Goal: Obtain resource: Download file/media

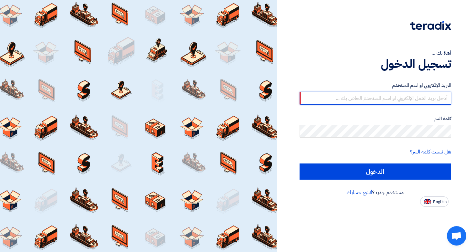
type input "[EMAIL_ADDRESS][DOMAIN_NAME]"
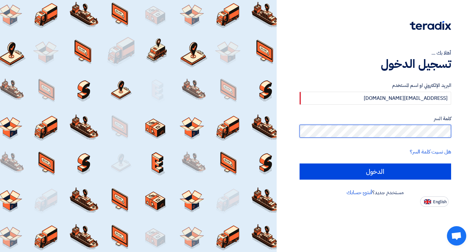
click at [375, 171] on input "الدخول" at bounding box center [376, 171] width 152 height 16
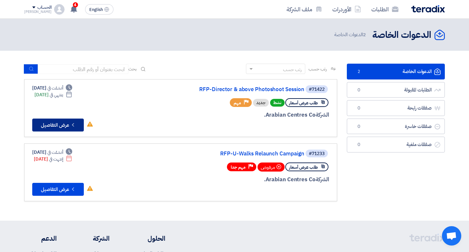
click at [67, 125] on button "Check details عرض التفاصيل" at bounding box center [58, 124] width 52 height 13
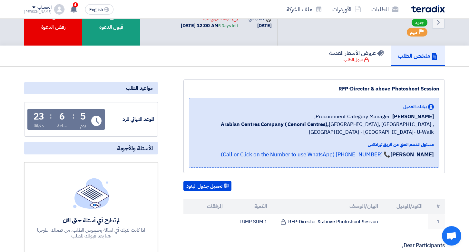
scroll to position [39, 0]
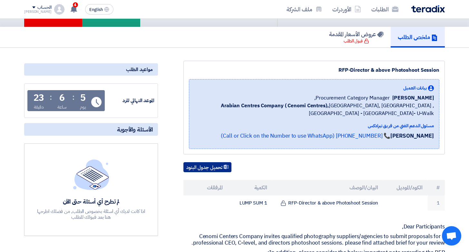
click at [203, 168] on button "تحميل جدول البنود" at bounding box center [208, 167] width 48 height 10
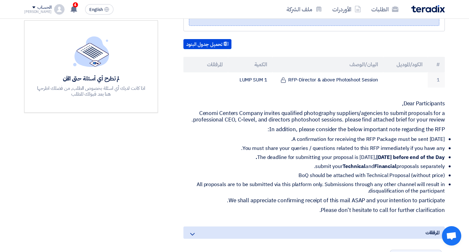
scroll to position [282, 0]
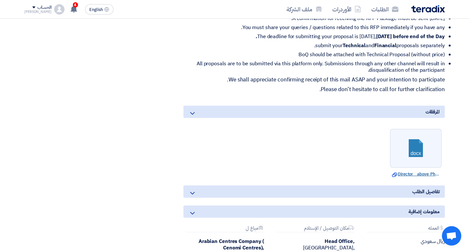
click at [419, 175] on link "Download file Director__above_Photoshoot_Session_RFP.docx" at bounding box center [416, 174] width 48 height 6
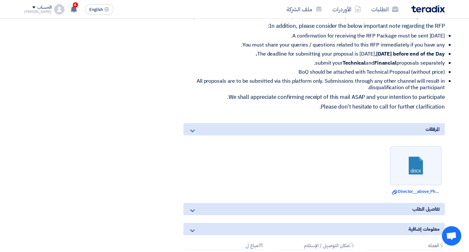
scroll to position [347, 0]
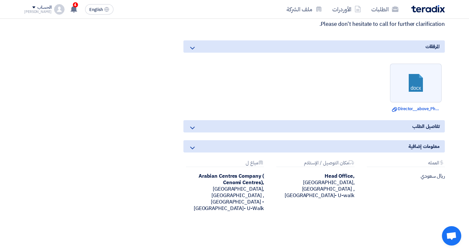
click at [197, 197] on div "Arabian Centres Company ( [GEOGRAPHIC_DATA]), [GEOGRAPHIC_DATA], [GEOGRAPHIC_DA…" at bounding box center [224, 192] width 81 height 39
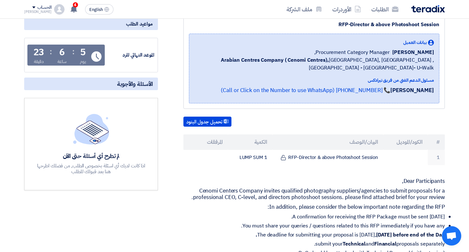
scroll to position [0, 0]
